Goal: Task Accomplishment & Management: Use online tool/utility

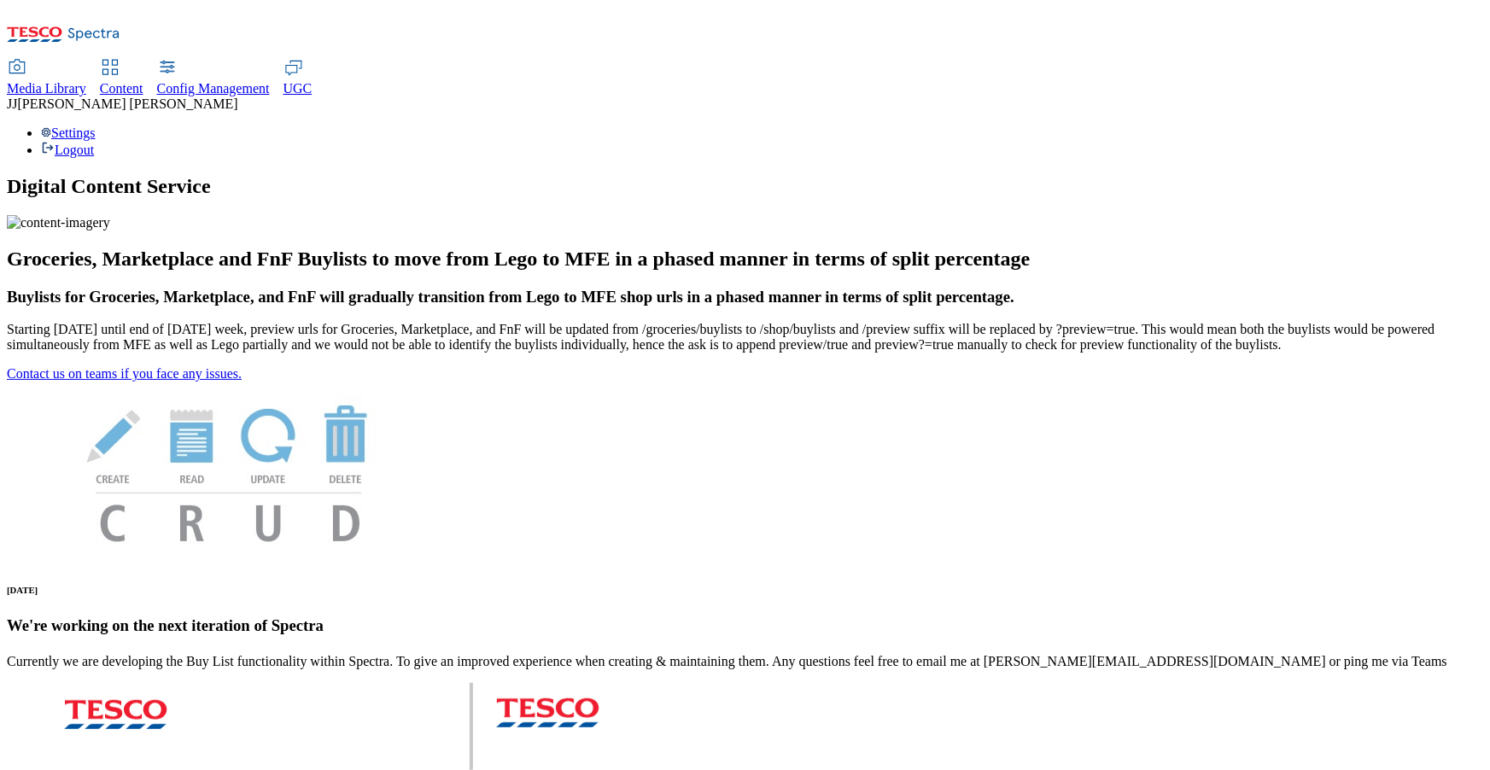
click at [143, 81] on span "Content" at bounding box center [122, 88] width 44 height 15
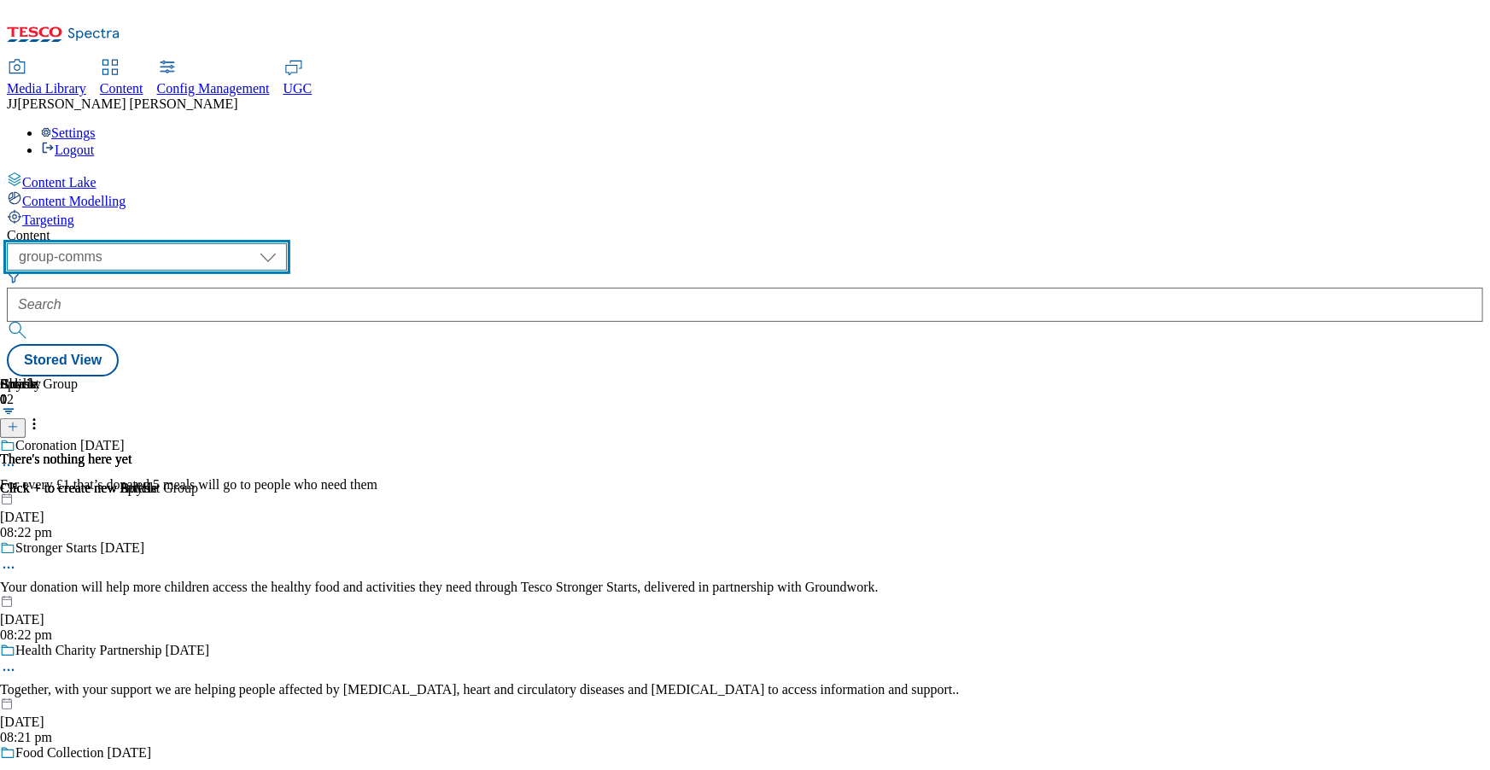
click at [287, 243] on select "dotcom-cz dotcom-hu dotcom-sk fnf-uk ghs-roi ghs-uk group-comms ighs-cz ighs-hu…" at bounding box center [147, 256] width 280 height 27
click at [222, 243] on select "dotcom-cz dotcom-hu dotcom-sk fnf-uk ghs-roi ghs-uk group-comms ighs-cz ighs-hu…" at bounding box center [147, 256] width 280 height 27
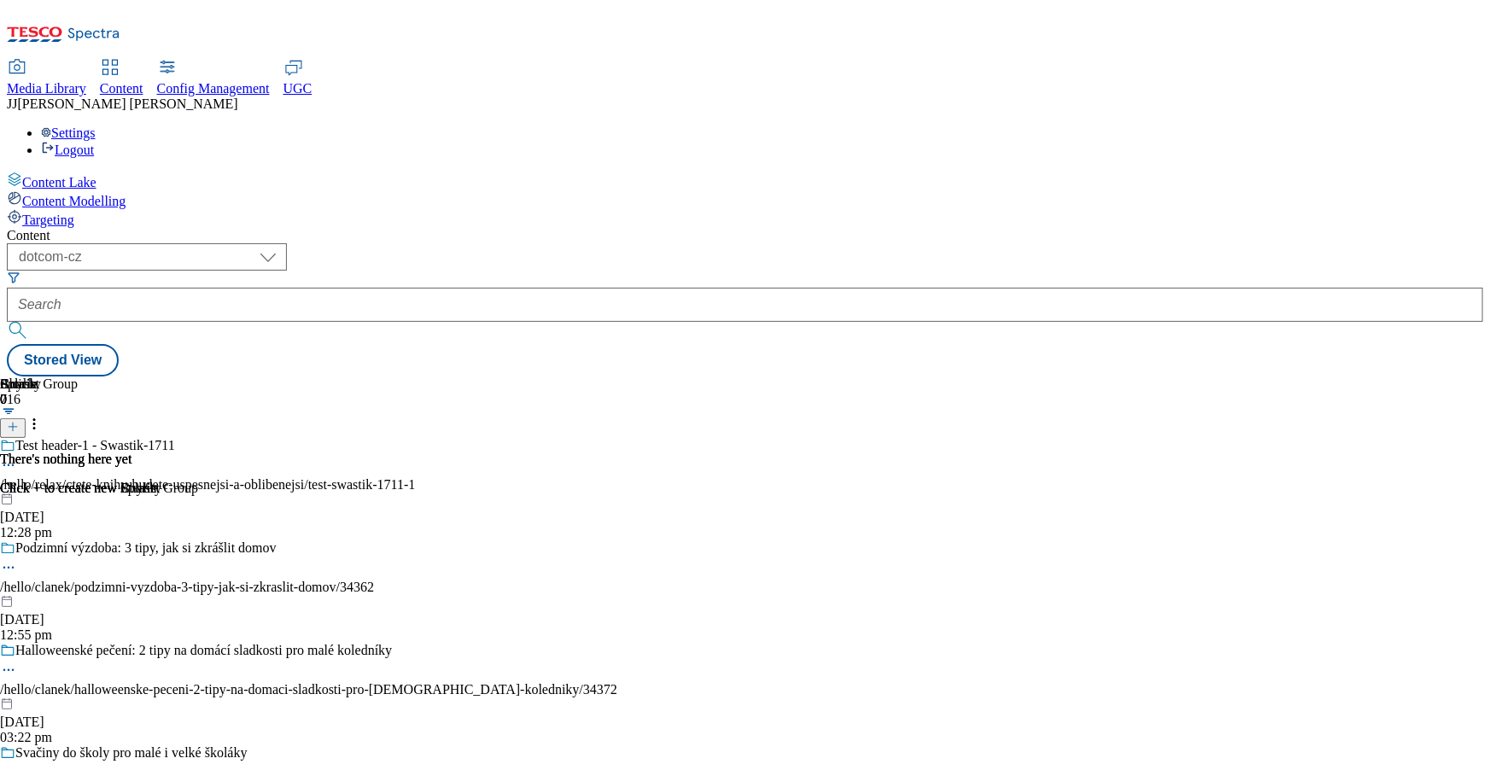
click at [17, 457] on icon at bounding box center [8, 465] width 17 height 17
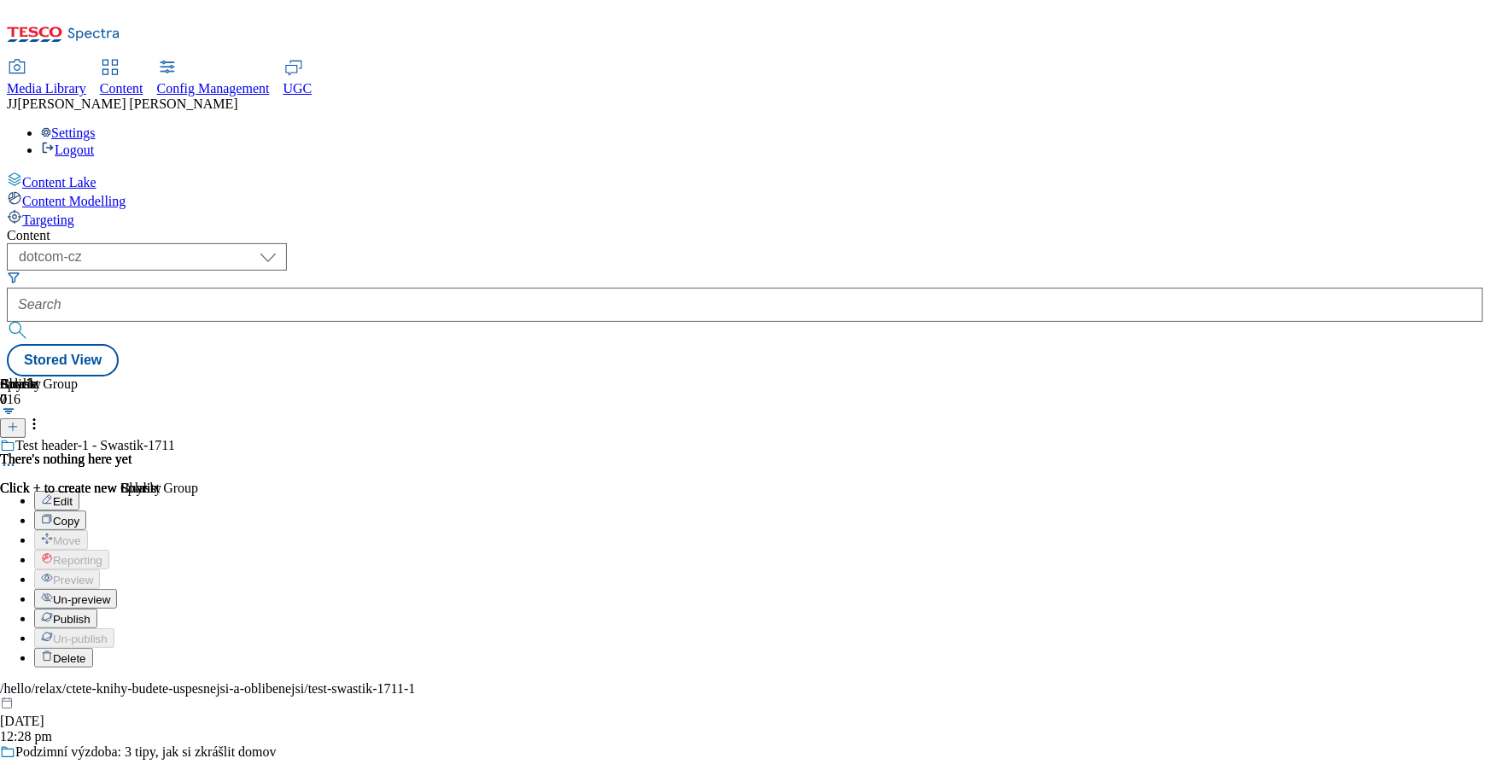
click at [79, 491] on button "Edit" at bounding box center [56, 501] width 45 height 20
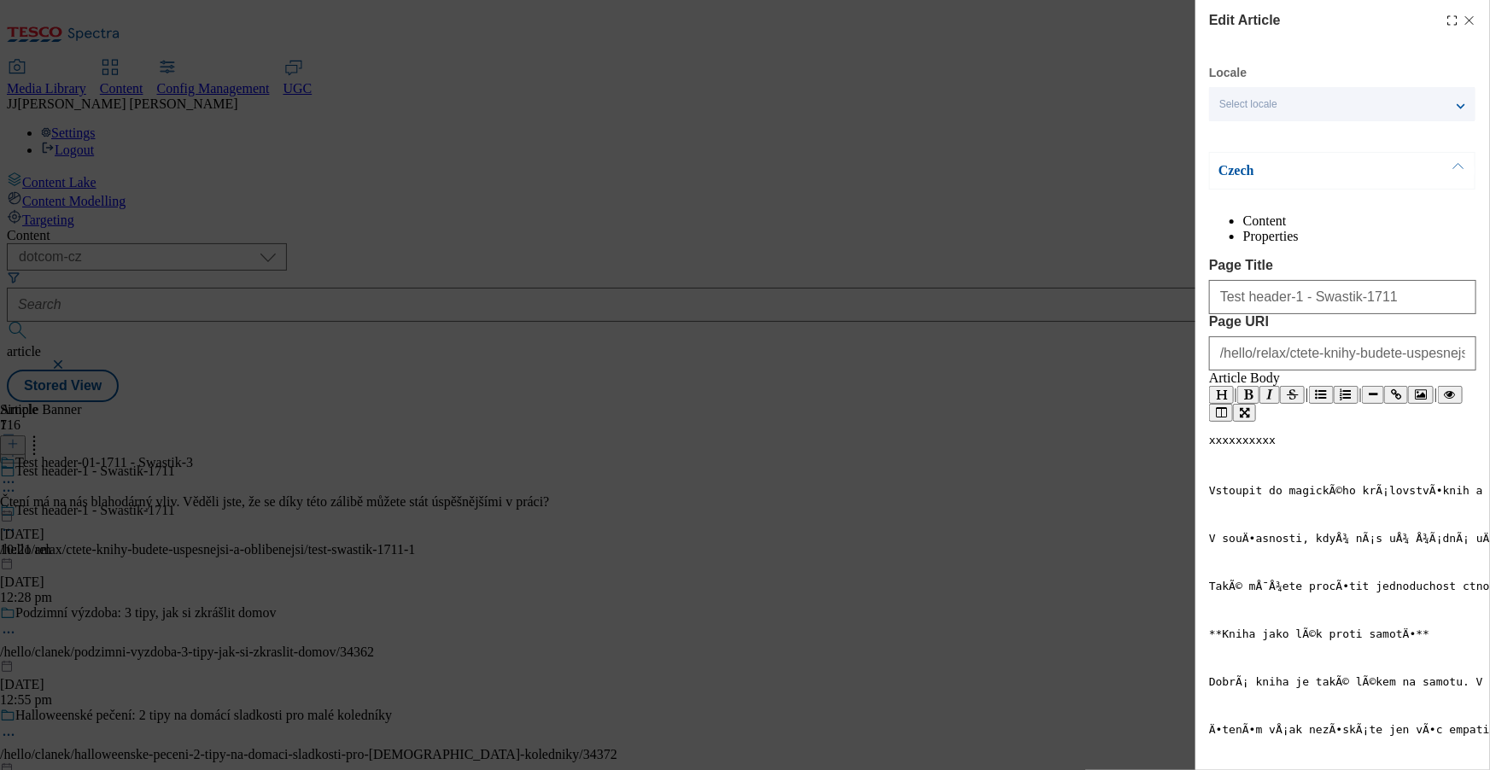
click at [1281, 165] on p "Czech" at bounding box center [1308, 170] width 179 height 17
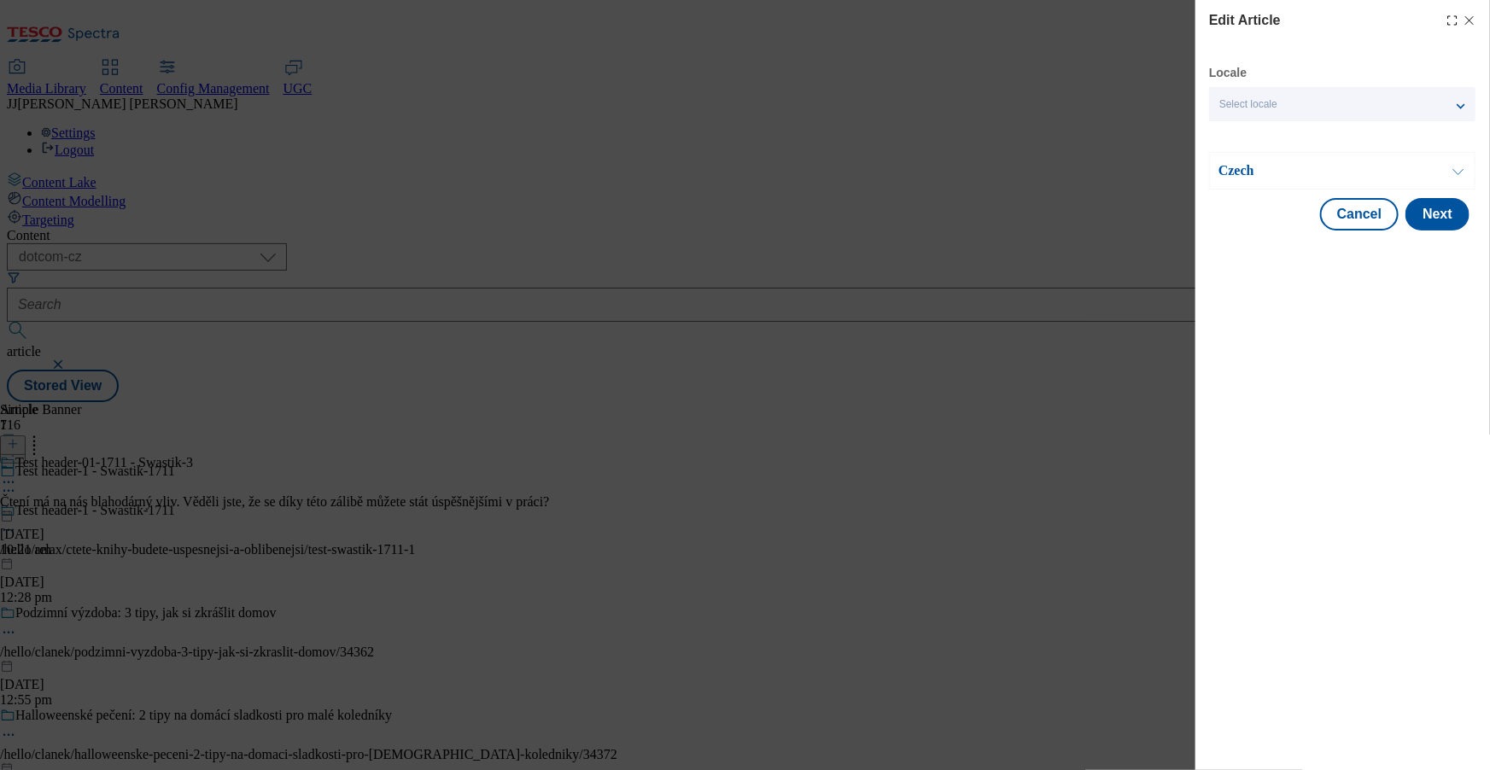
click at [1265, 173] on p "Czech" at bounding box center [1308, 170] width 179 height 17
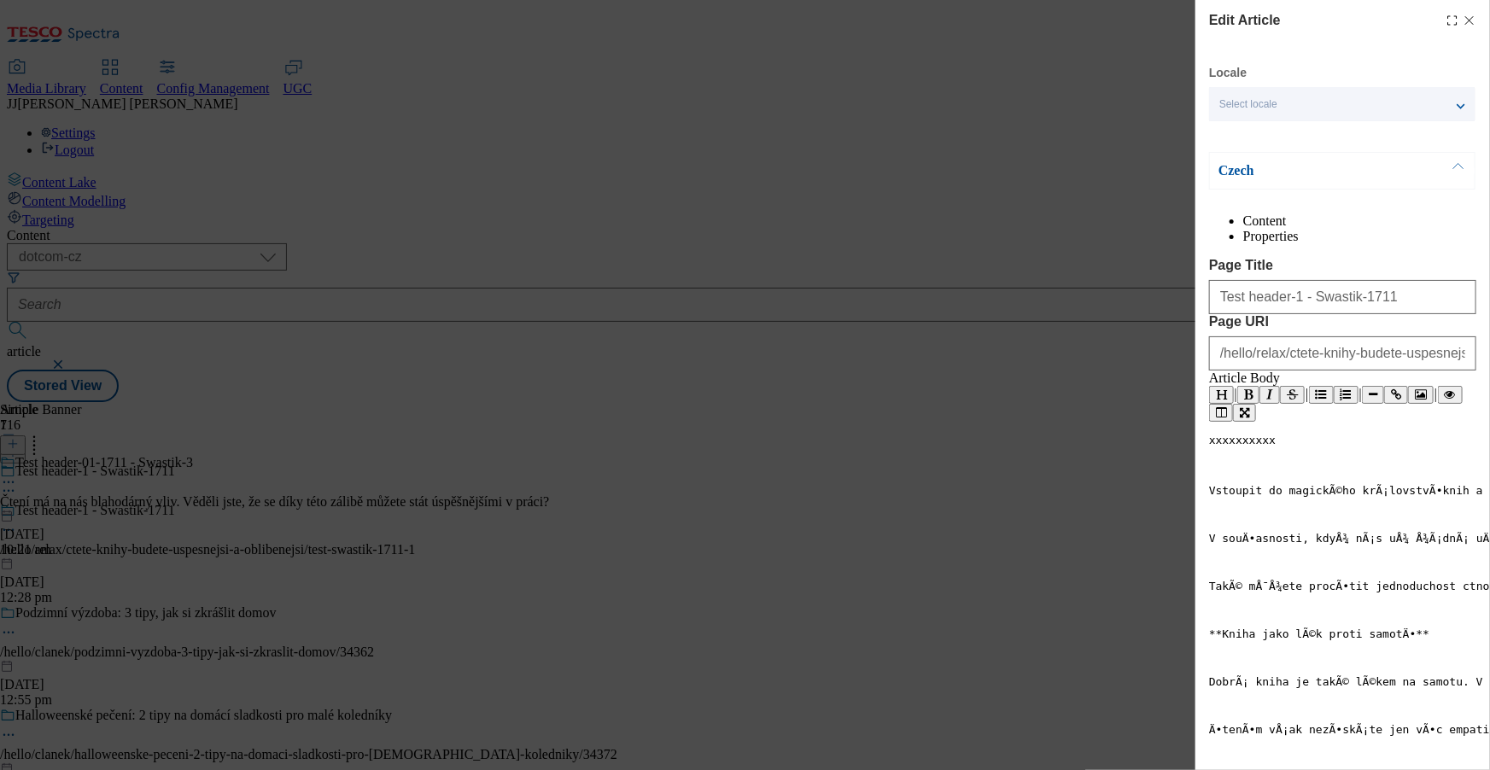
click at [1463, 14] on icon "Modal" at bounding box center [1470, 21] width 14 height 14
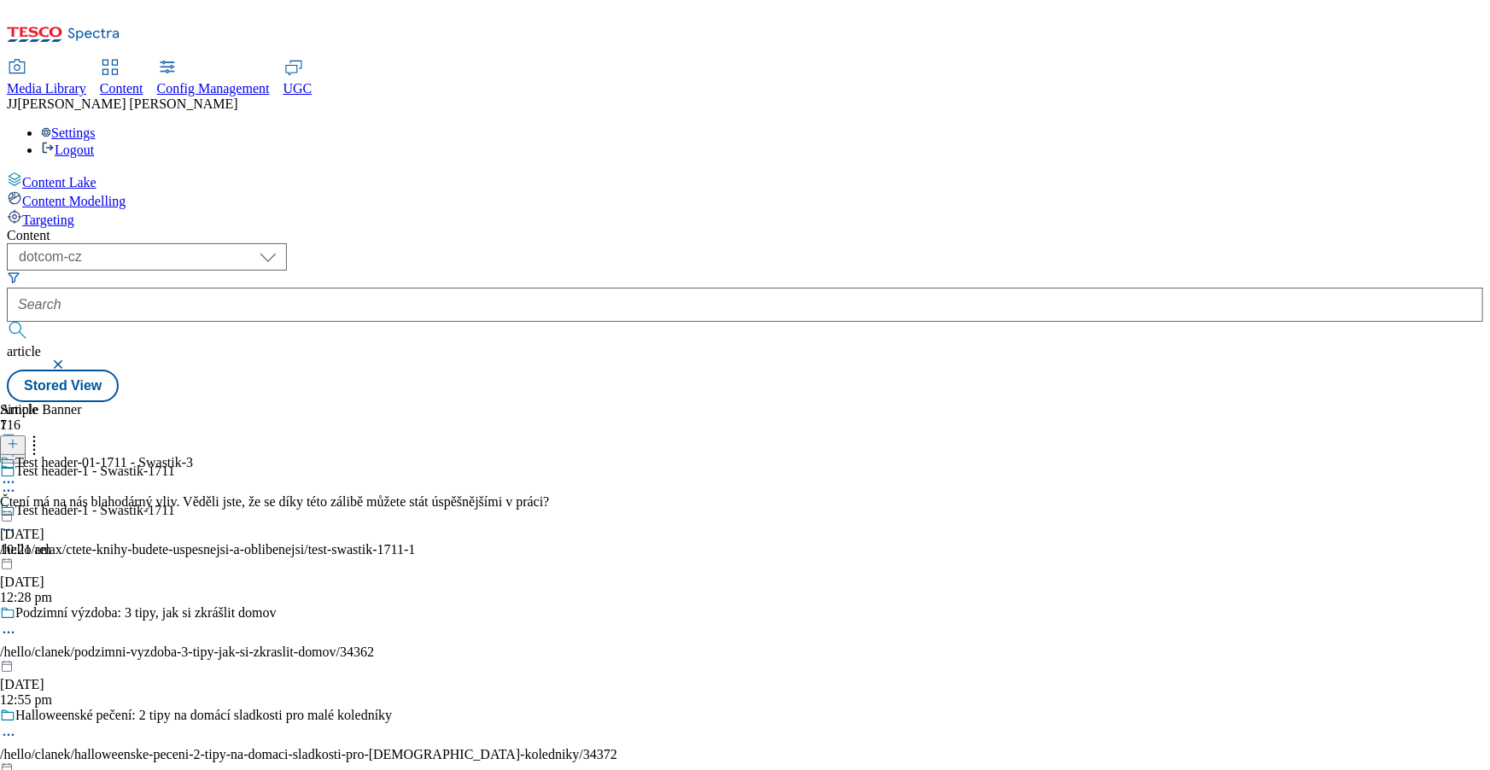
click at [376, 605] on div "Podzimní výzdoba: 3 tipy, jak si zkrášlit domov /hello/clanek/podzimni-vyzdoba-…" at bounding box center [308, 656] width 617 height 102
click at [17, 624] on icon at bounding box center [8, 632] width 17 height 17
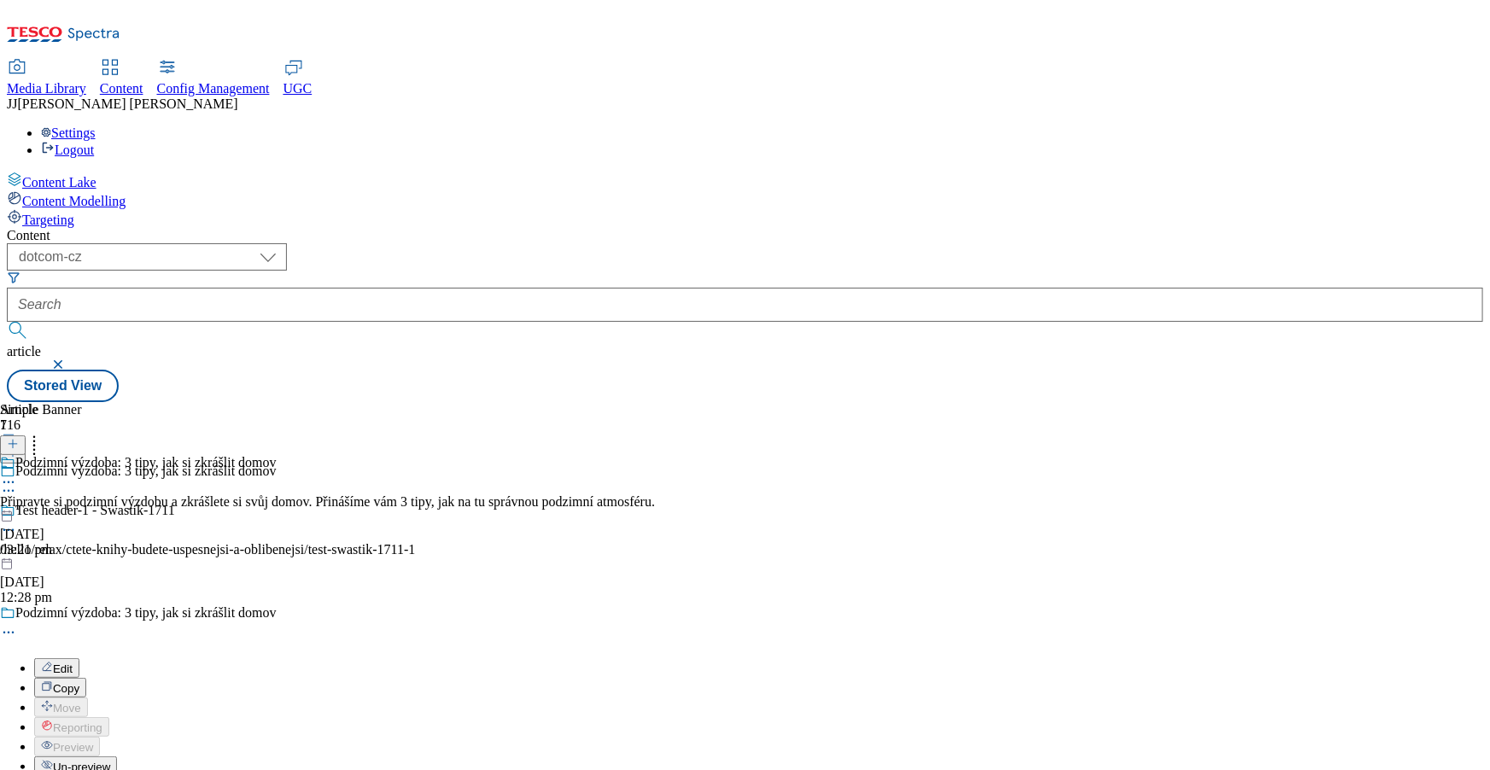
click at [79, 661] on div "Edit" at bounding box center [56, 668] width 45 height 15
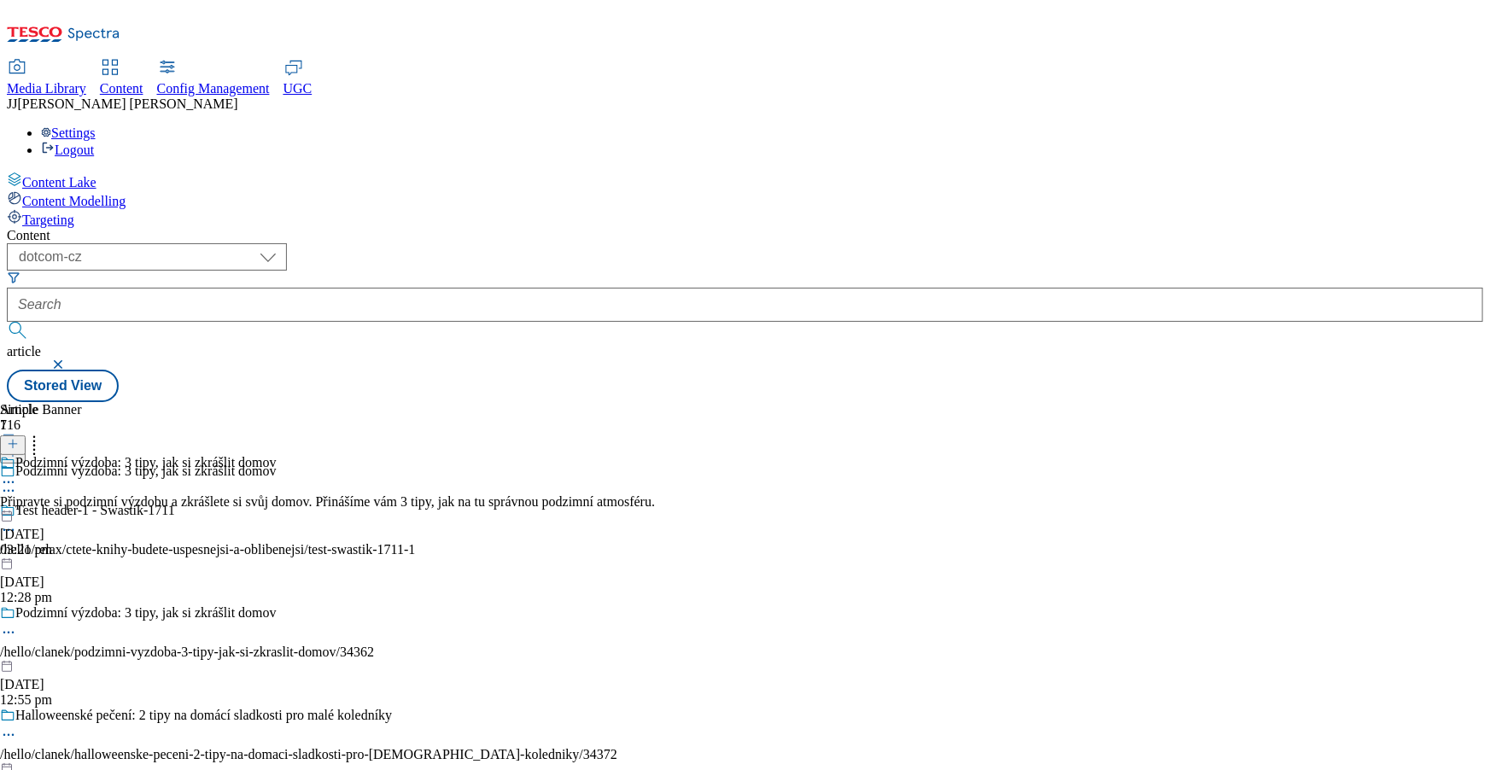
click at [17, 624] on icon at bounding box center [8, 632] width 17 height 17
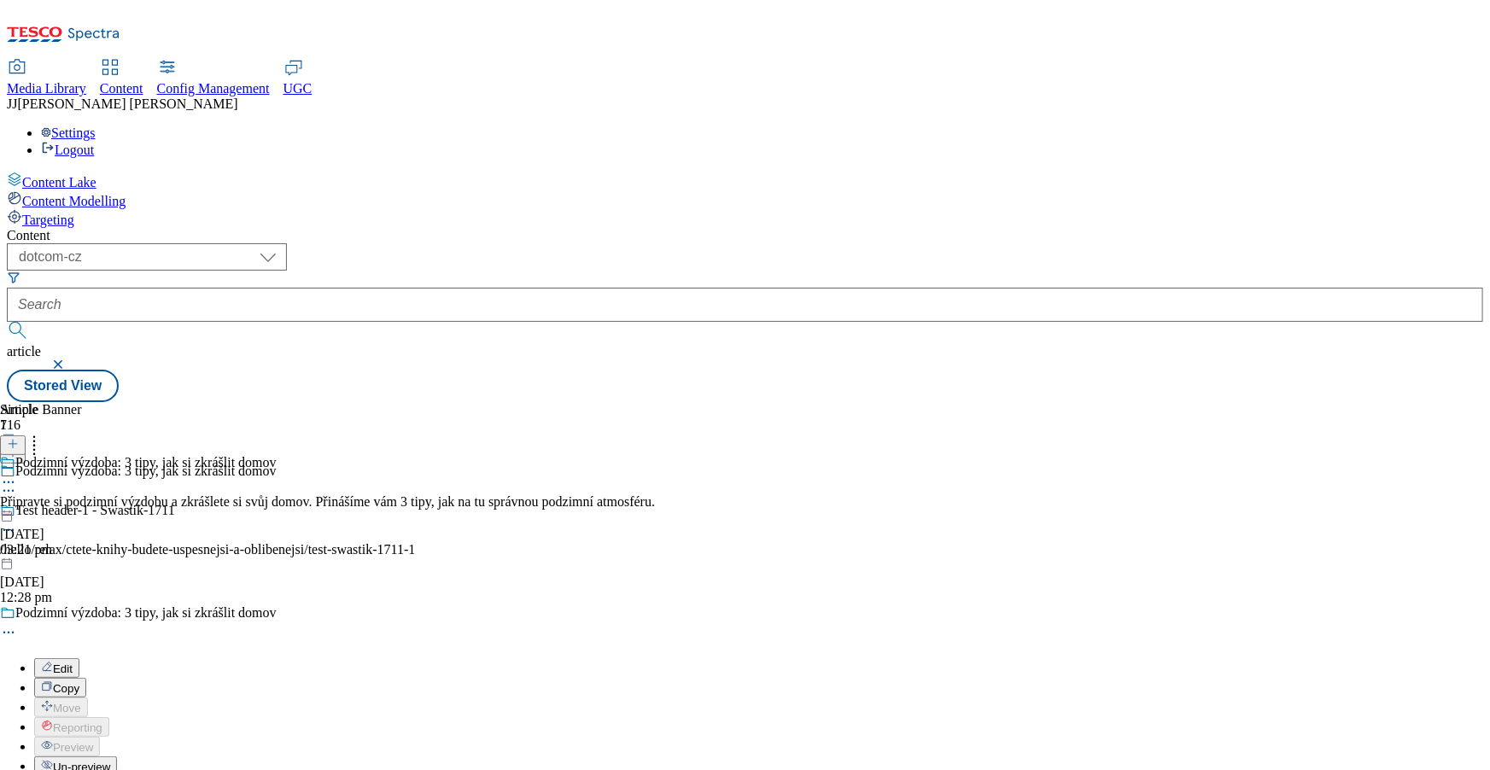
click at [73, 663] on span "Edit" at bounding box center [63, 669] width 20 height 13
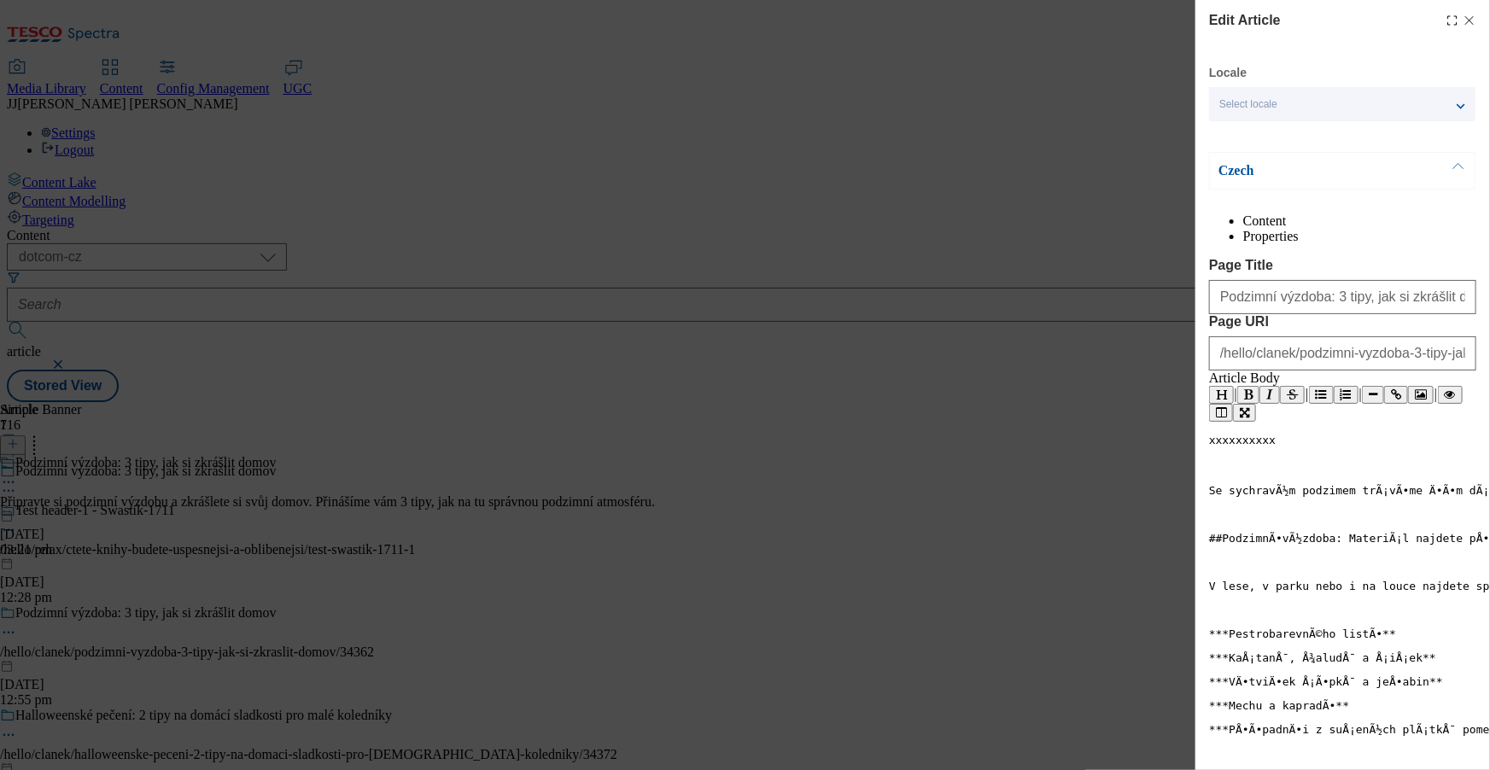
click at [1293, 155] on div "Czech" at bounding box center [1342, 171] width 266 height 38
click at [1279, 175] on p "Czech" at bounding box center [1308, 170] width 179 height 17
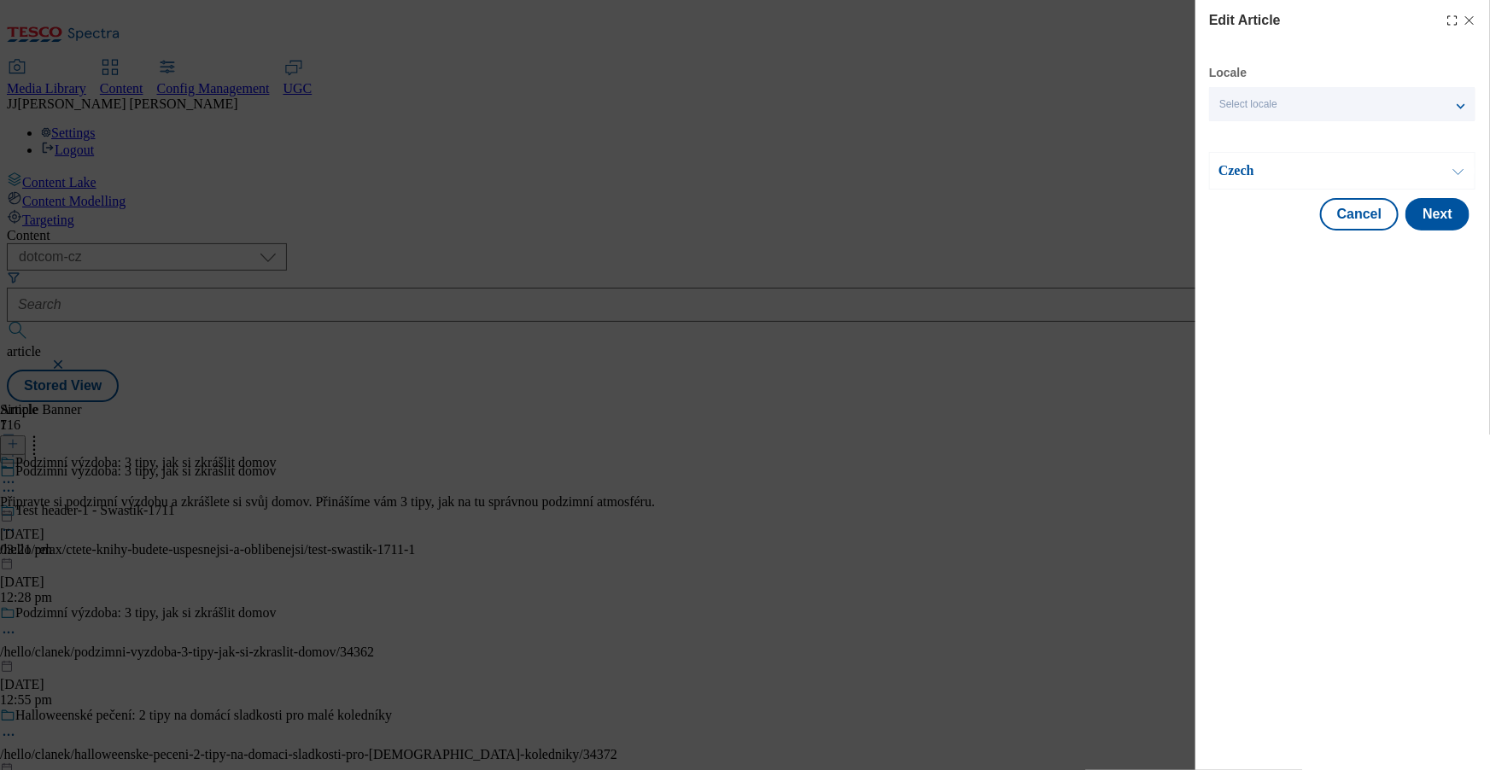
click at [1473, 20] on icon "Modal" at bounding box center [1470, 21] width 14 height 14
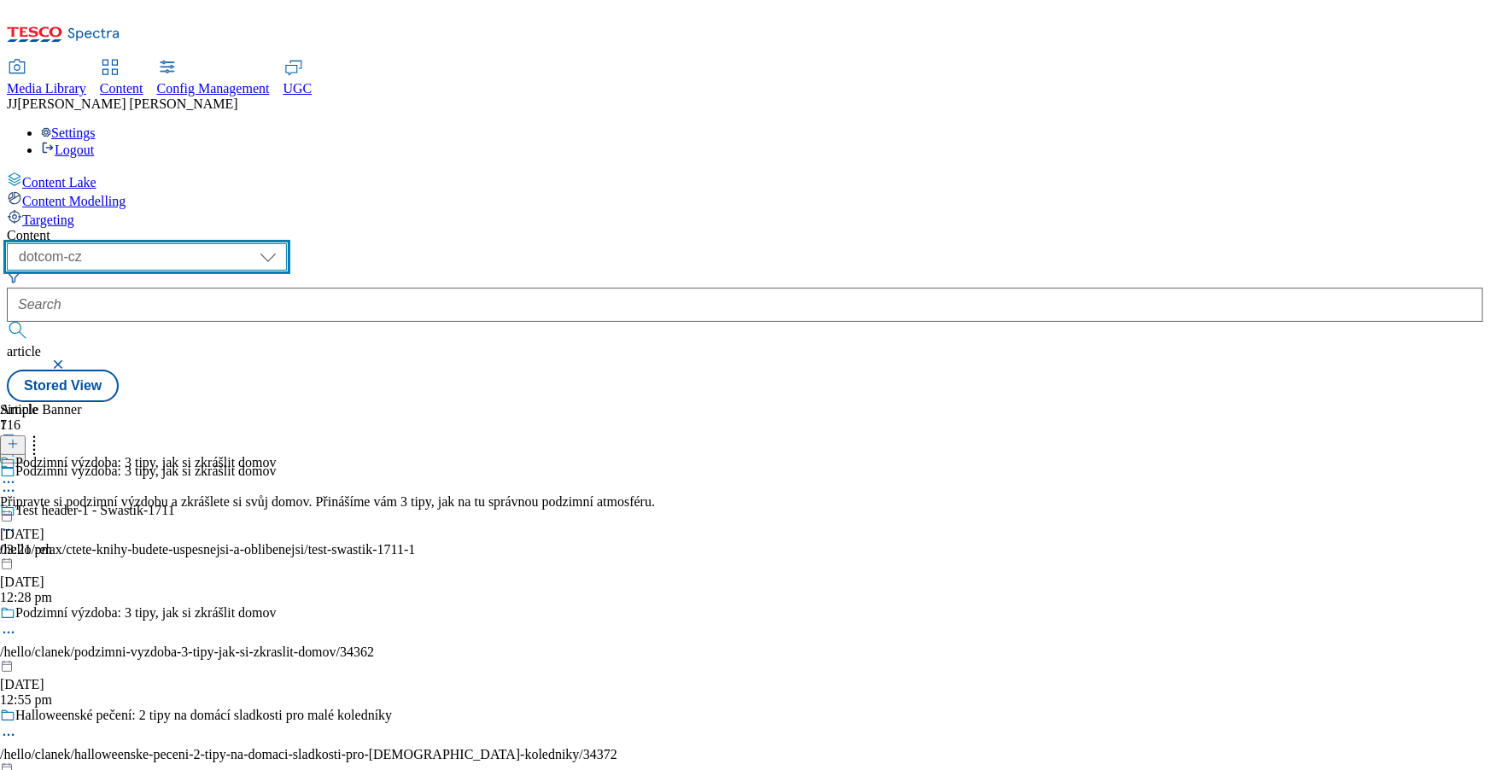
click at [287, 243] on select "dotcom-cz dotcom-hu dotcom-sk fnf-uk ghs-roi ghs-uk group-comms ighs-cz ighs-hu…" at bounding box center [147, 256] width 280 height 27
click at [222, 243] on select "dotcom-cz dotcom-hu dotcom-sk fnf-uk ghs-roi ghs-uk group-comms ighs-cz ighs-hu…" at bounding box center [147, 256] width 280 height 27
click at [287, 243] on select "dotcom-cz dotcom-hu dotcom-sk fnf-uk ghs-roi ghs-uk group-comms ighs-cz ighs-hu…" at bounding box center [147, 256] width 280 height 27
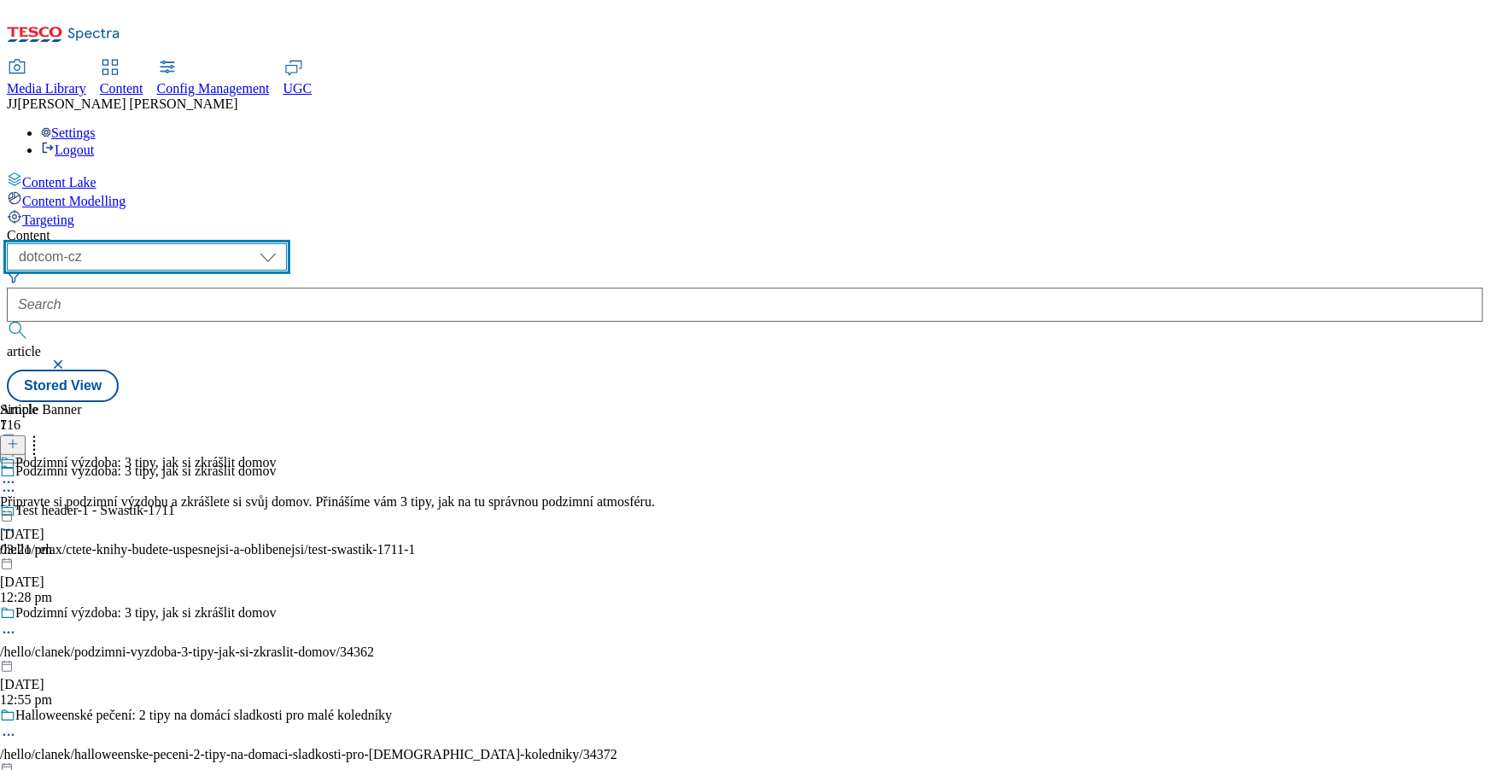
select select "ghs-roi"
click at [222, 243] on select "dotcom-cz dotcom-hu dotcom-sk fnf-uk ghs-roi ghs-uk group-comms ighs-cz ighs-hu…" at bounding box center [147, 256] width 280 height 27
